Goal: Task Accomplishment & Management: Manage account settings

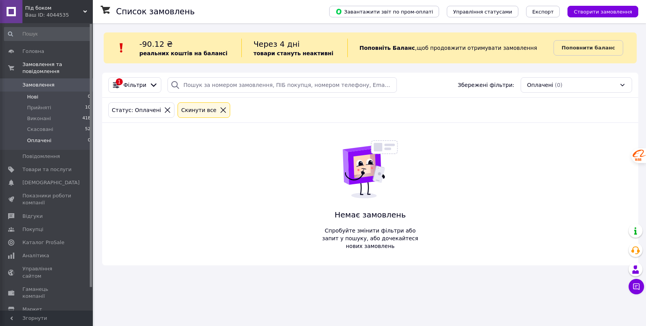
click at [56, 97] on li "Нові 0" at bounding box center [47, 97] width 95 height 11
click at [56, 111] on li "Прийняті 10" at bounding box center [47, 107] width 95 height 11
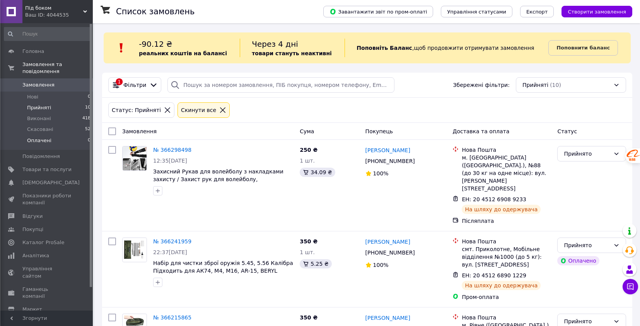
click at [58, 146] on li "Оплачені 0" at bounding box center [47, 142] width 95 height 15
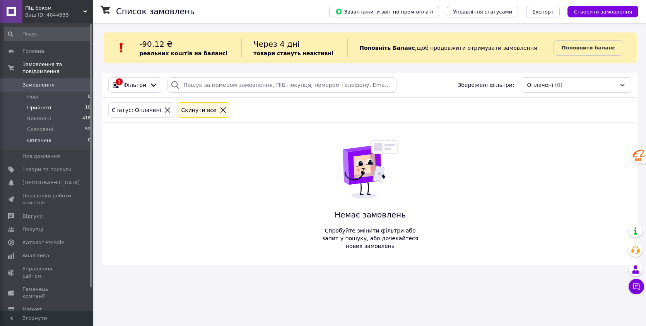
click at [70, 109] on li "Прийняті 10" at bounding box center [47, 107] width 95 height 11
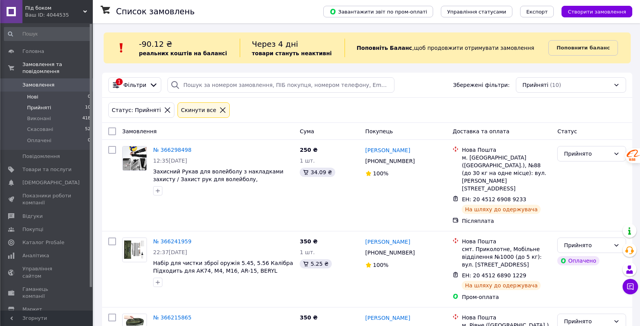
click at [69, 101] on li "Нові 0" at bounding box center [47, 97] width 95 height 11
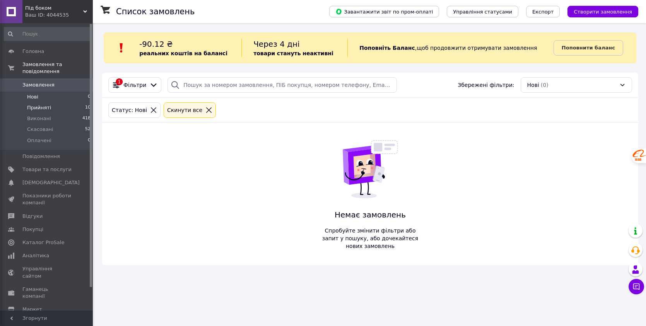
click at [70, 109] on li "Прийняті 10" at bounding box center [47, 107] width 95 height 11
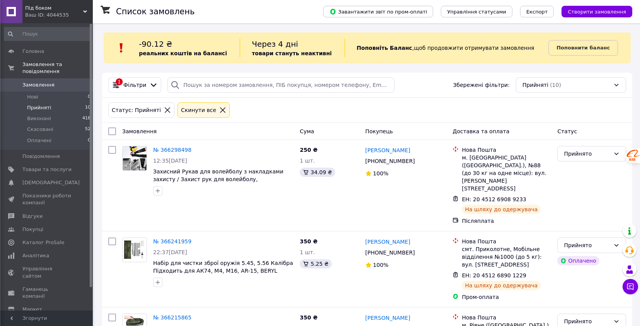
click at [70, 120] on li "Виконані 418" at bounding box center [47, 118] width 95 height 11
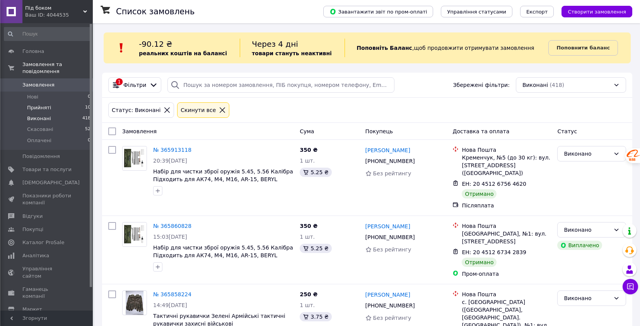
click at [65, 106] on li "Прийняті 10" at bounding box center [47, 107] width 95 height 11
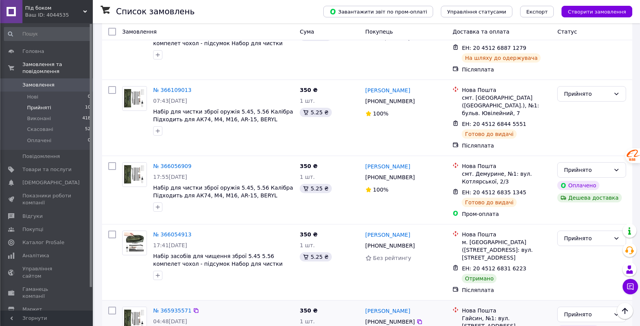
scroll to position [364, 0]
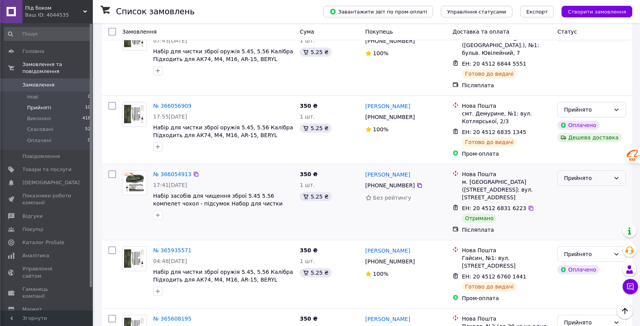
click at [616, 175] on icon at bounding box center [616, 178] width 6 height 6
click at [586, 171] on li "Виконано" at bounding box center [592, 172] width 68 height 14
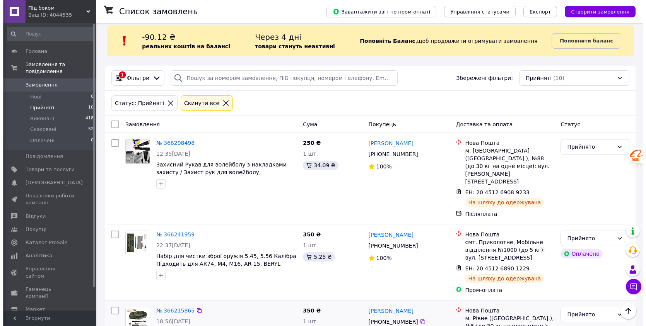
scroll to position [0, 0]
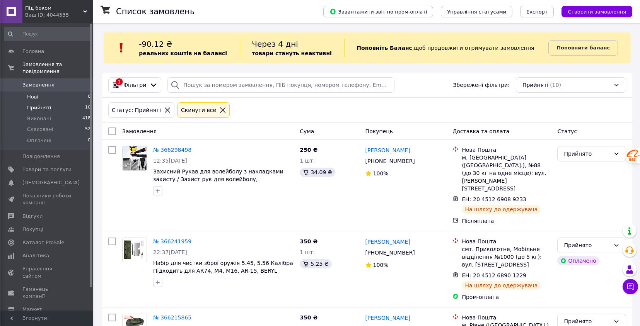
click at [50, 96] on li "Нові 0" at bounding box center [47, 97] width 95 height 11
